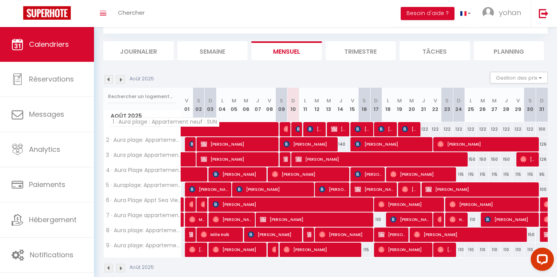
scroll to position [80, 0]
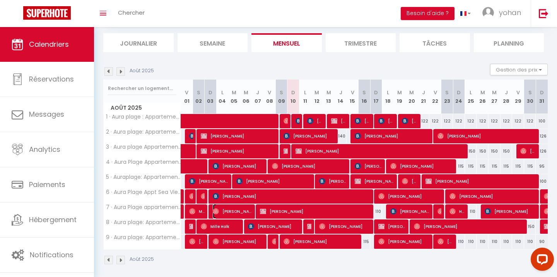
click at [226, 209] on span "[PERSON_NAME]" at bounding box center [233, 211] width 40 height 15
select select "OK"
select select "0"
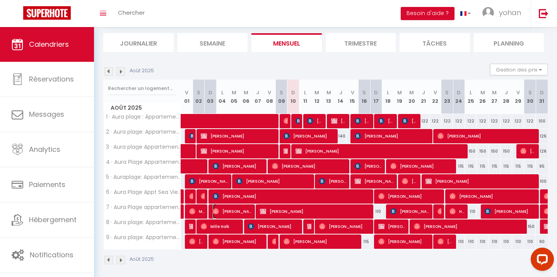
select select "1"
select select
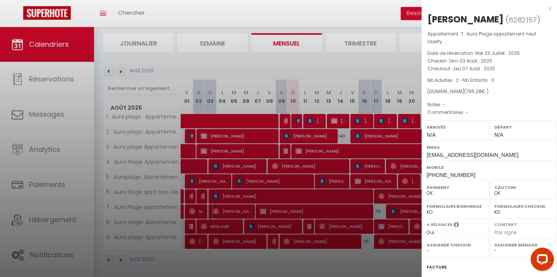
scroll to position [91, 0]
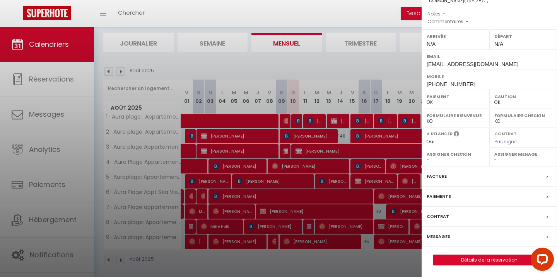
click at [442, 239] on label "Messages" at bounding box center [438, 237] width 24 height 8
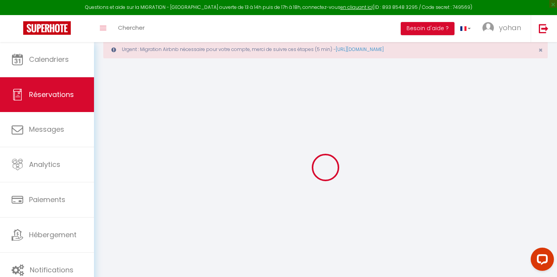
select select
checkbox input "false"
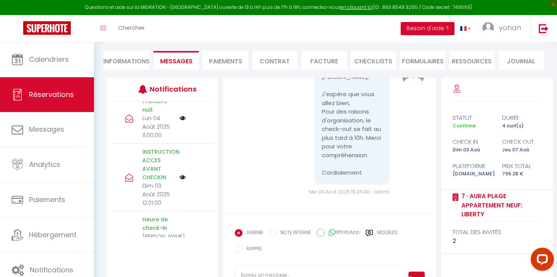
scroll to position [101, 0]
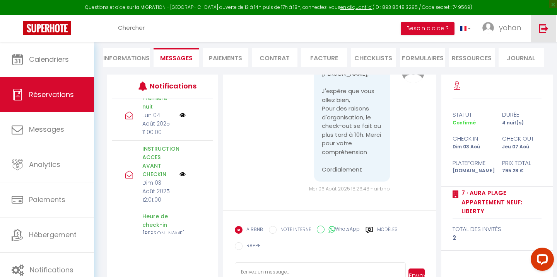
click at [537, 31] on link at bounding box center [544, 28] width 26 height 27
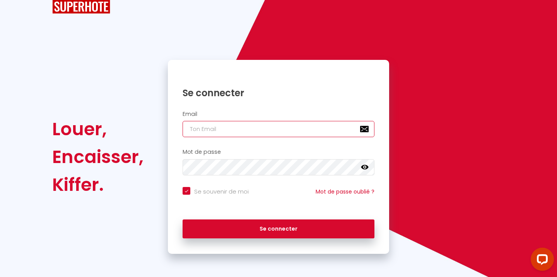
type input "[PERSON_NAME][EMAIL_ADDRESS][DOMAIN_NAME]"
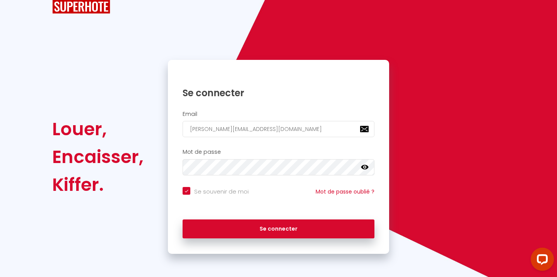
checkbox input "true"
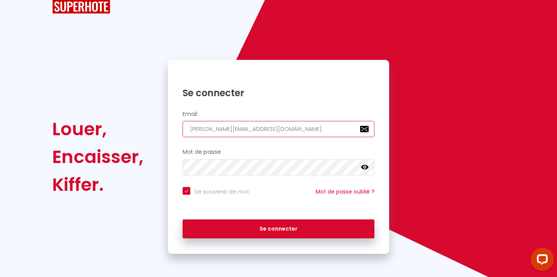
click at [216, 132] on input "[PERSON_NAME][EMAIL_ADDRESS][DOMAIN_NAME]" at bounding box center [279, 129] width 192 height 16
type input "c"
checkbox input "true"
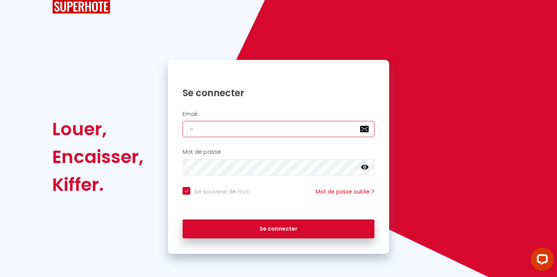
type input "[EMAIL_ADDRESS][DOMAIN_NAME]"
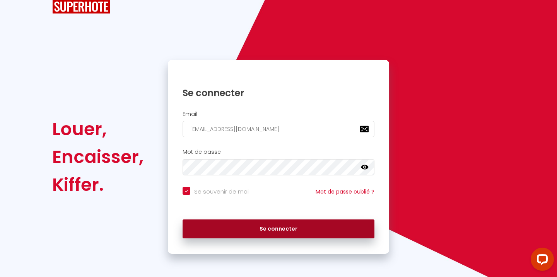
click at [276, 226] on button "Se connecter" at bounding box center [279, 229] width 192 height 19
checkbox input "true"
